Goal: Information Seeking & Learning: Learn about a topic

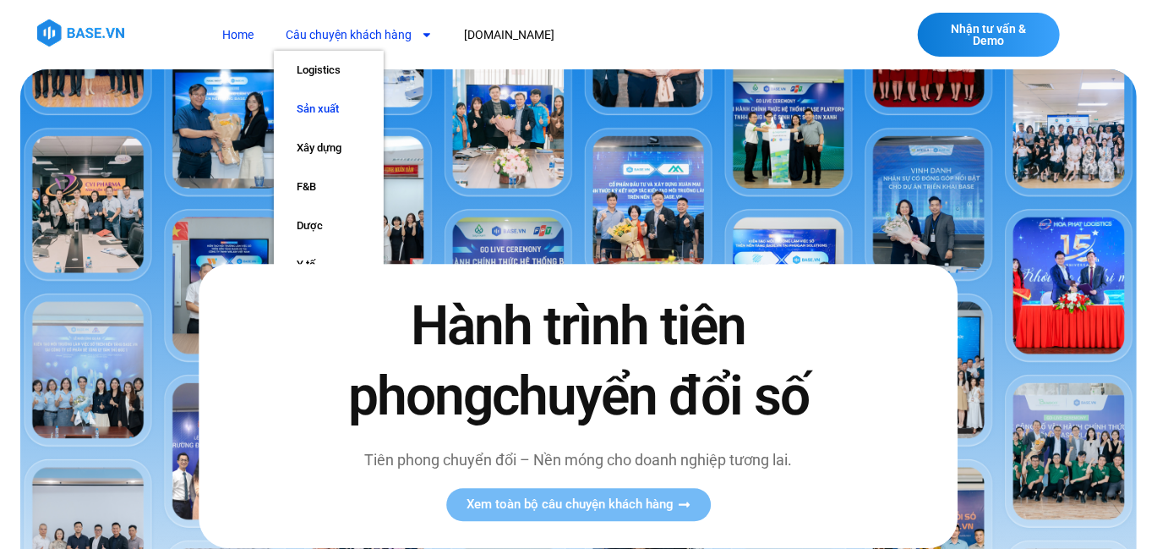
click at [321, 107] on link "Sản xuất" at bounding box center [329, 109] width 110 height 39
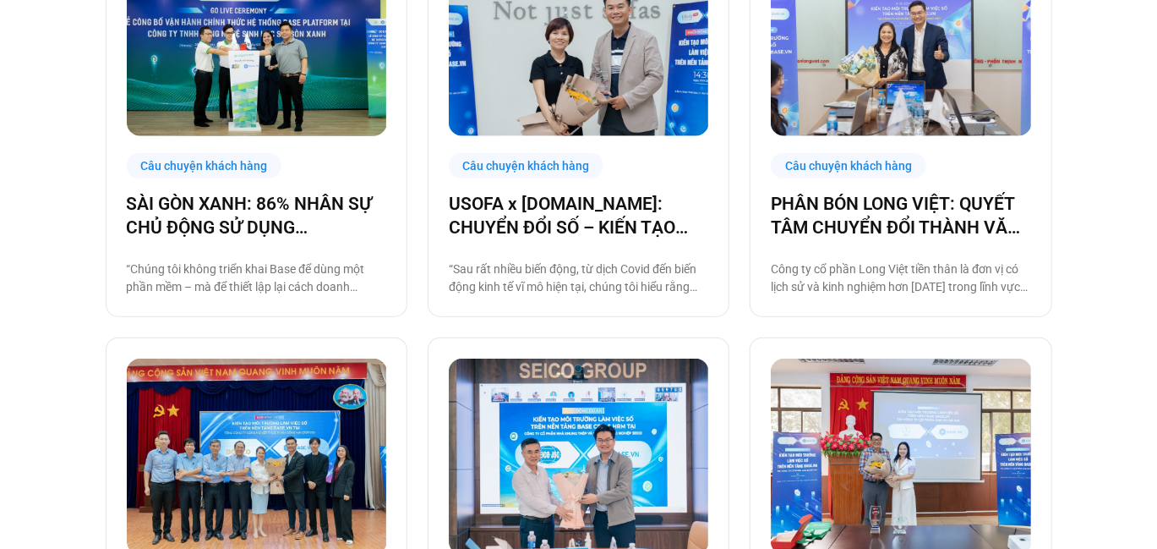
scroll to position [507, 0]
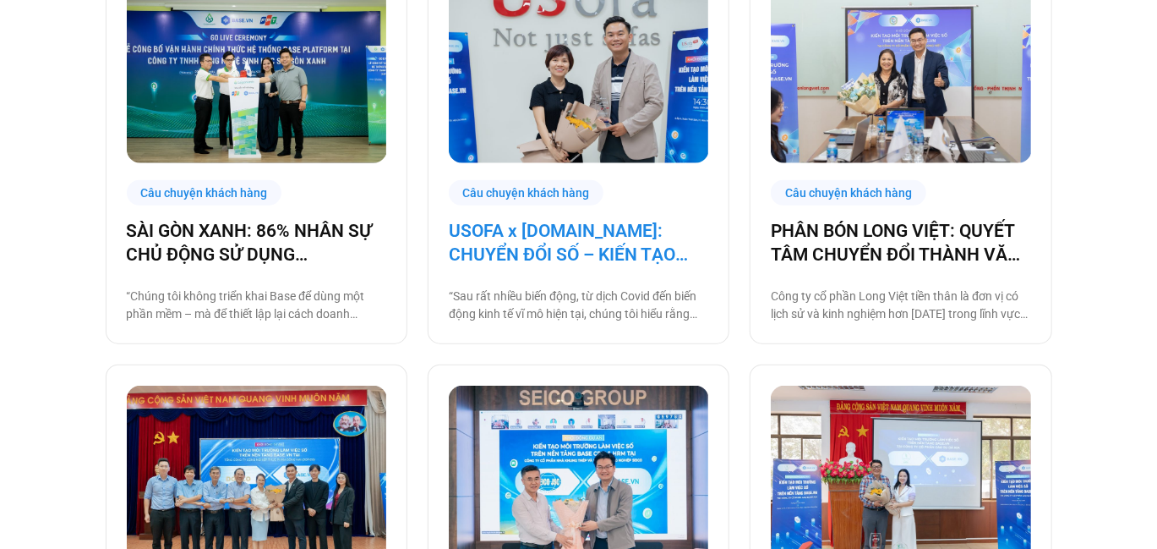
click at [624, 258] on link "USOFA x [DOMAIN_NAME]: CHUYỂN ĐỔI SỐ – KIẾN TẠO NỘI LỰC CHINH PHỤC THỊ TRƯỜNG Q…" at bounding box center [579, 242] width 260 height 47
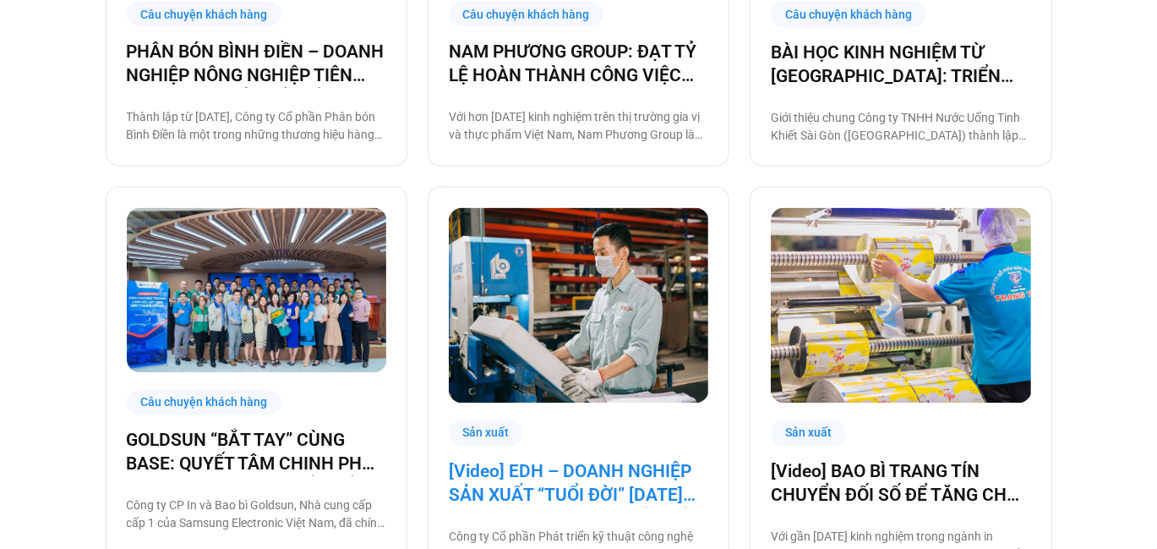
scroll to position [1698, 0]
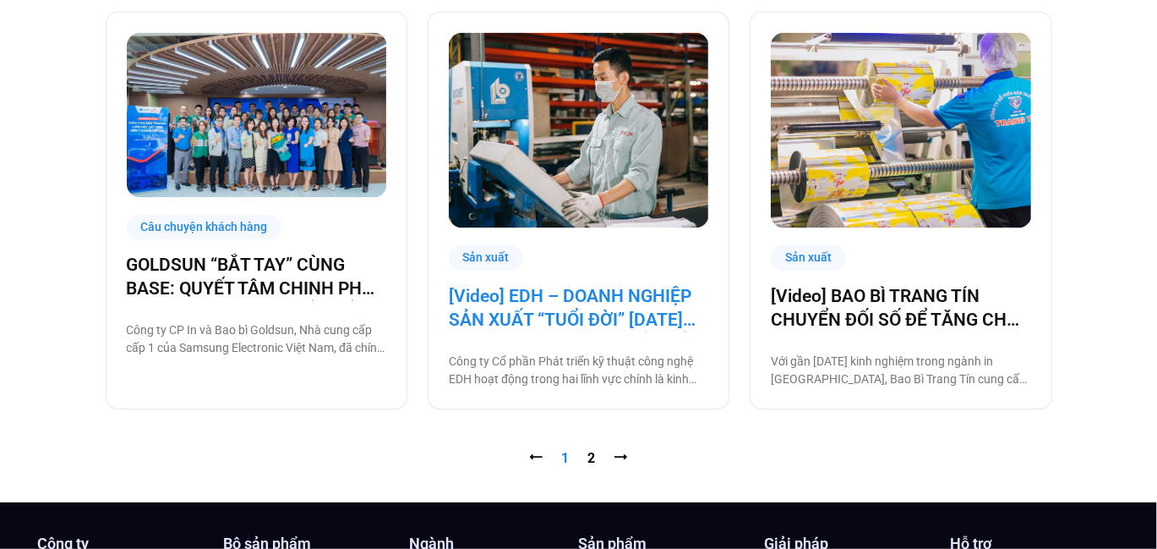
click at [611, 311] on link "[Video] EDH – DOANH NGHIỆP SẢN XUẤT “TUỔI ĐỜI” 30 NĂM VÀ CÂU CHUYỆN CHUYỂN ĐỔI …" at bounding box center [579, 307] width 260 height 47
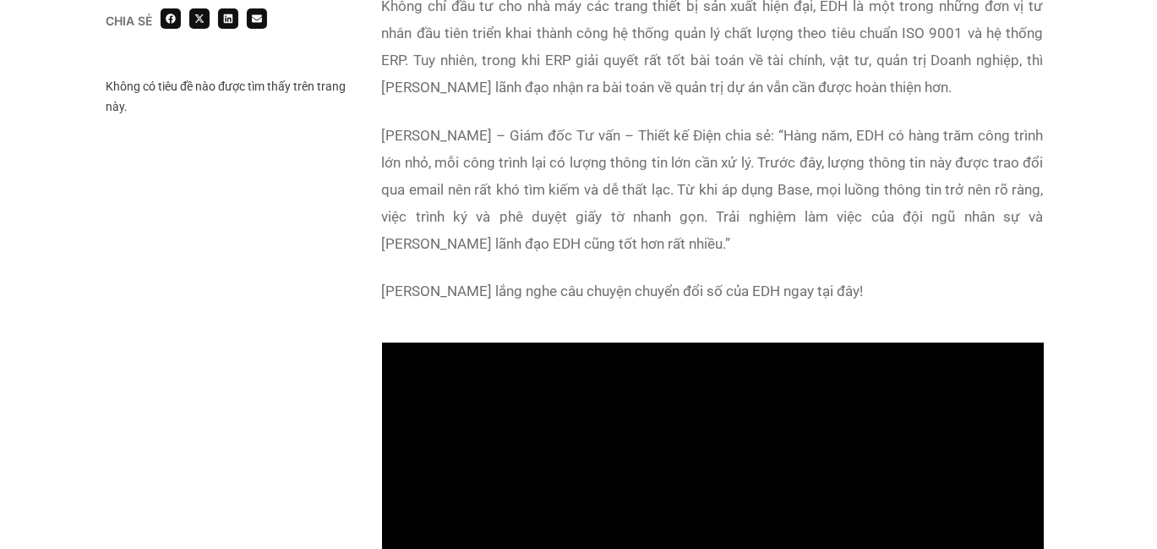
scroll to position [1195, 0]
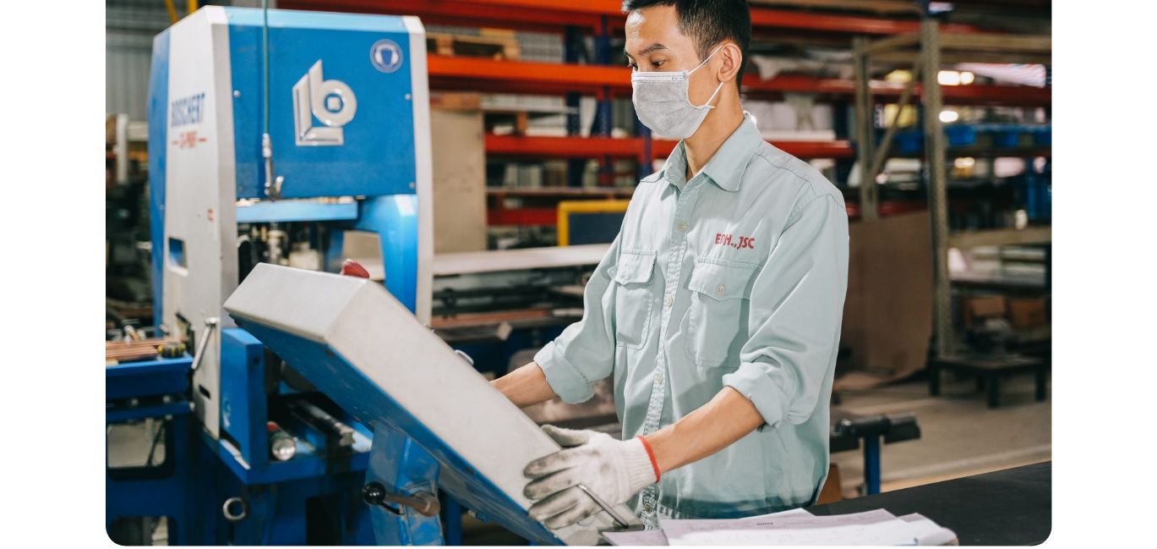
scroll to position [845, 0]
